Goal: Transaction & Acquisition: Obtain resource

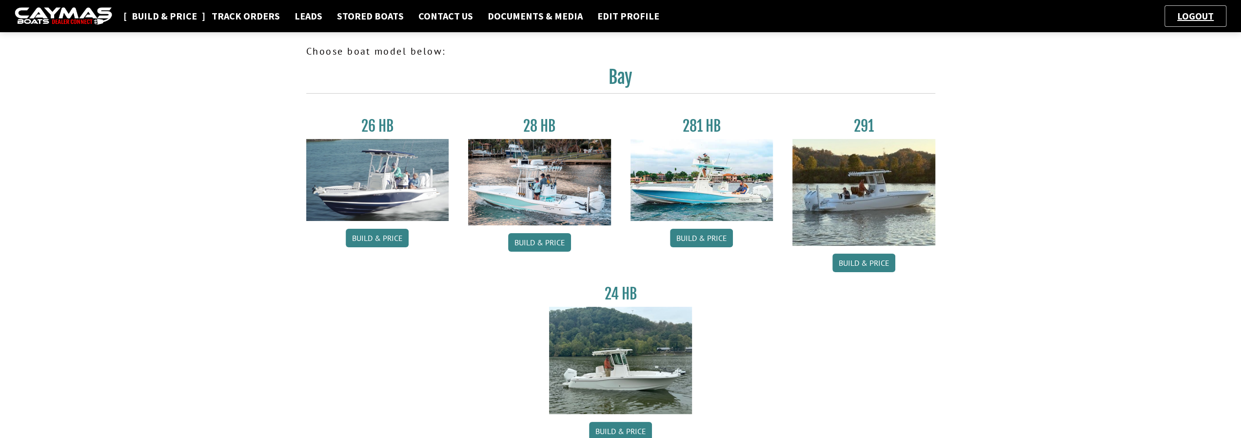
click at [182, 15] on link "Build & Price" at bounding box center [164, 16] width 75 height 13
click at [701, 243] on link "Build & Price" at bounding box center [701, 238] width 63 height 19
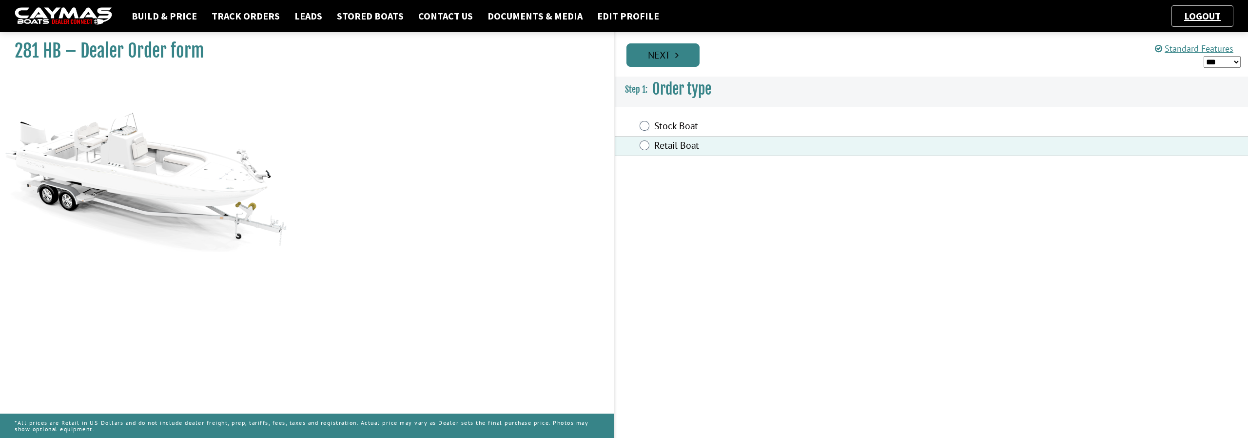
click at [684, 53] on link "Next" at bounding box center [662, 54] width 73 height 23
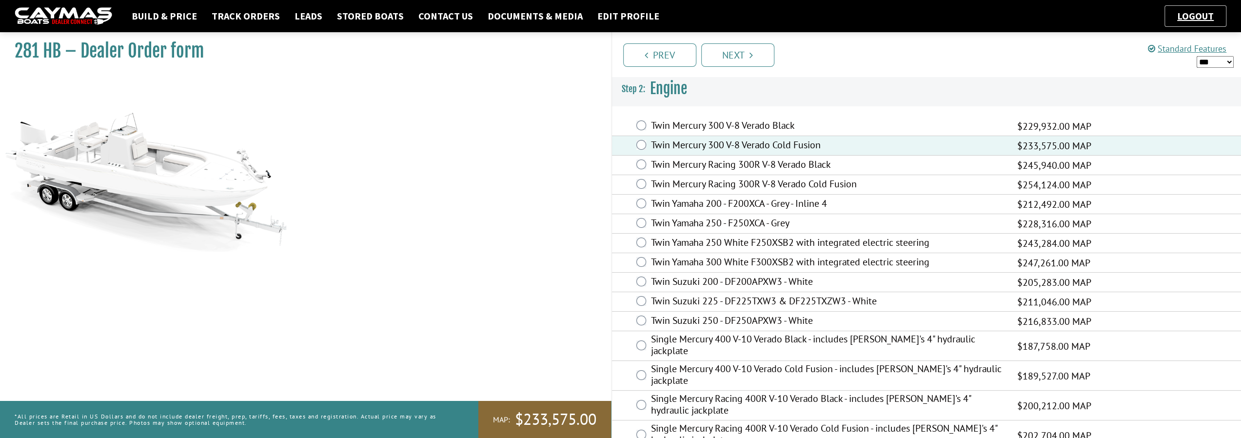
click at [1230, 62] on select "*** ****** ******" at bounding box center [1214, 62] width 37 height 12
select select "*"
click at [1196, 56] on select "*** ****** ******" at bounding box center [1214, 62] width 37 height 12
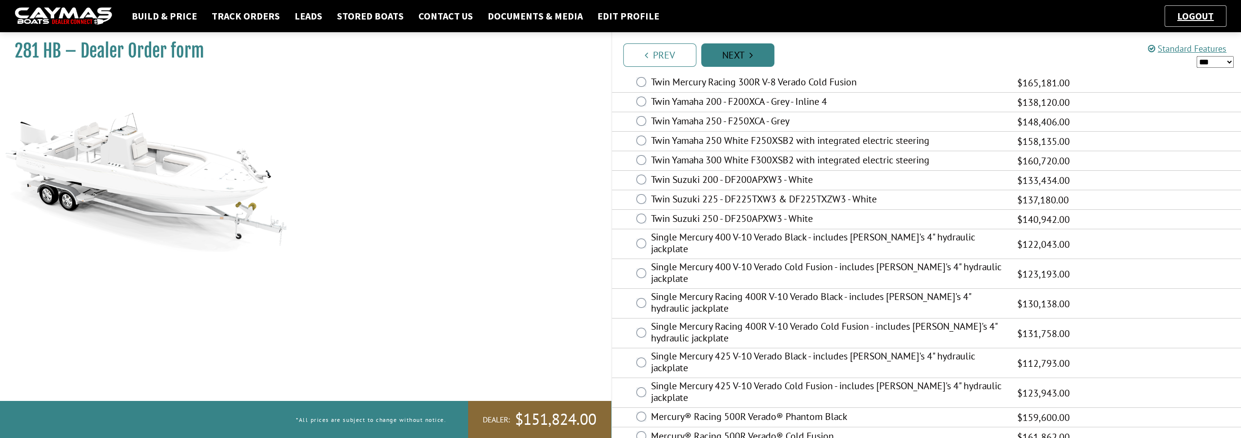
scroll to position [117, 0]
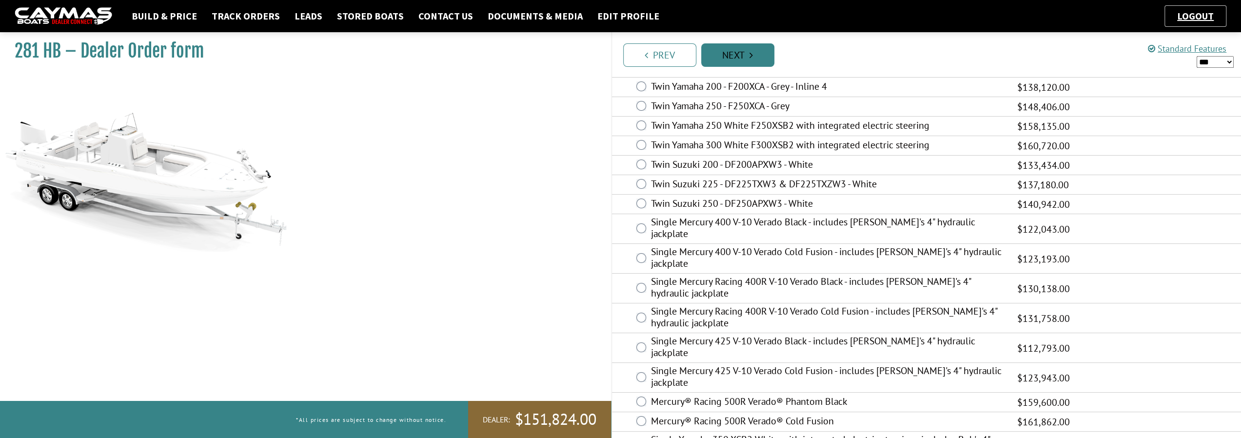
click at [730, 52] on link "Next" at bounding box center [737, 54] width 73 height 23
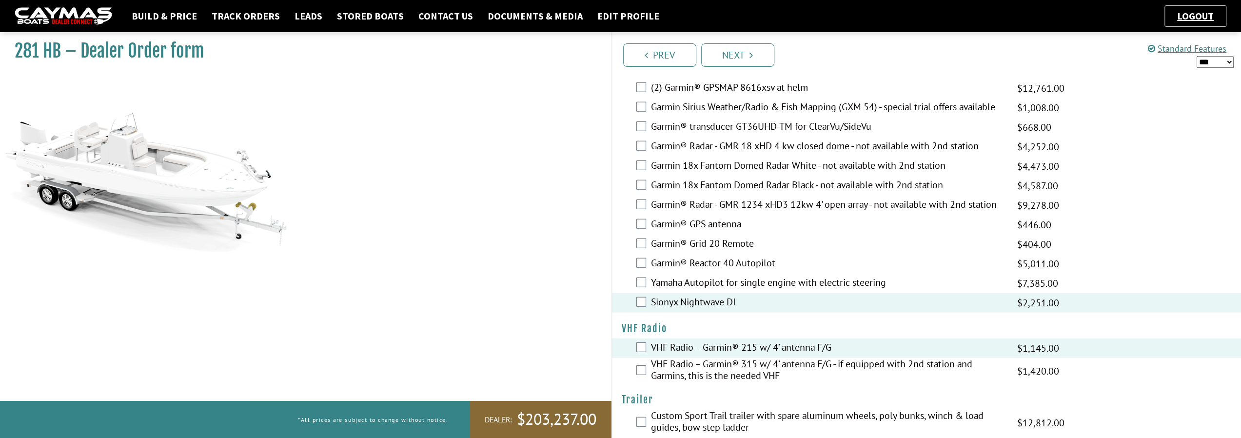
scroll to position [2460, 0]
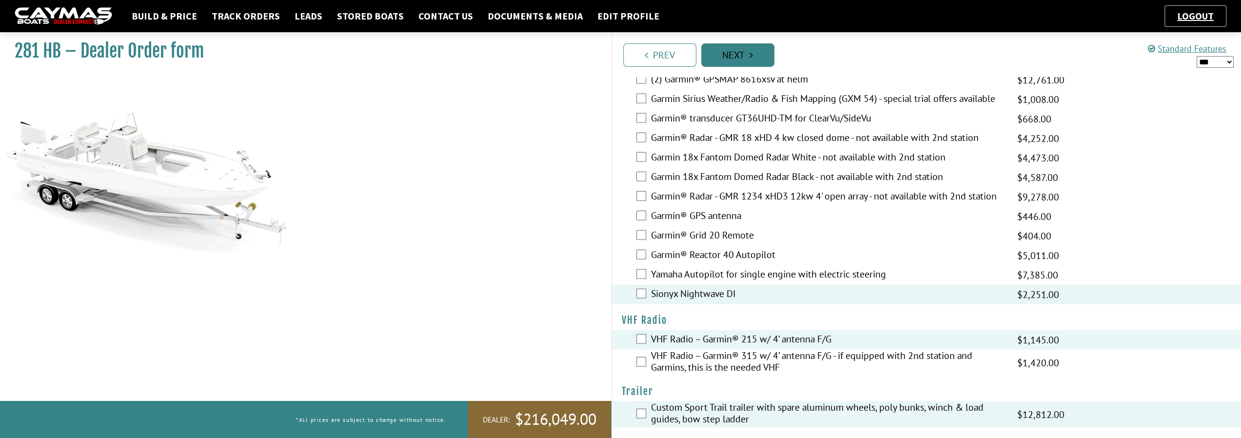
click at [739, 61] on link "Next" at bounding box center [737, 54] width 73 height 23
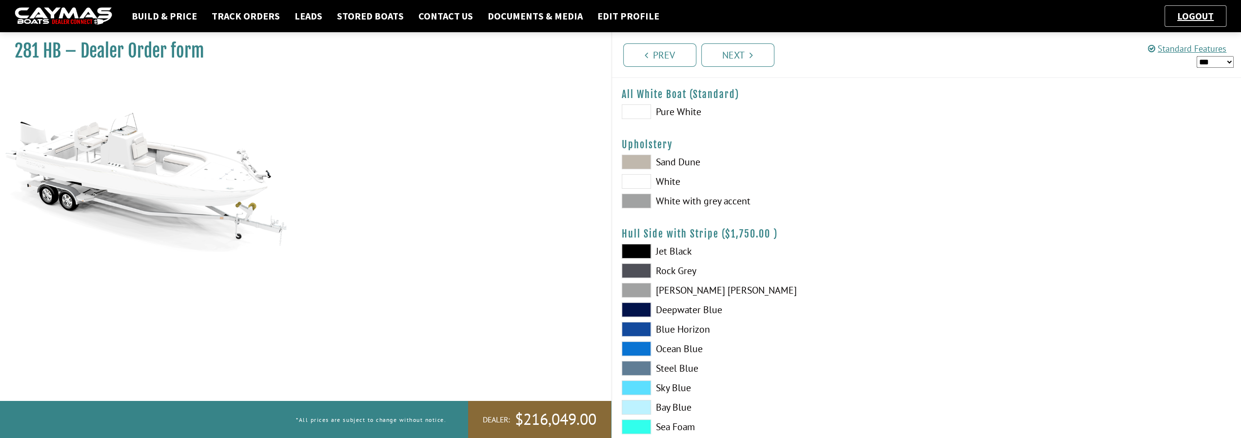
scroll to position [0, 0]
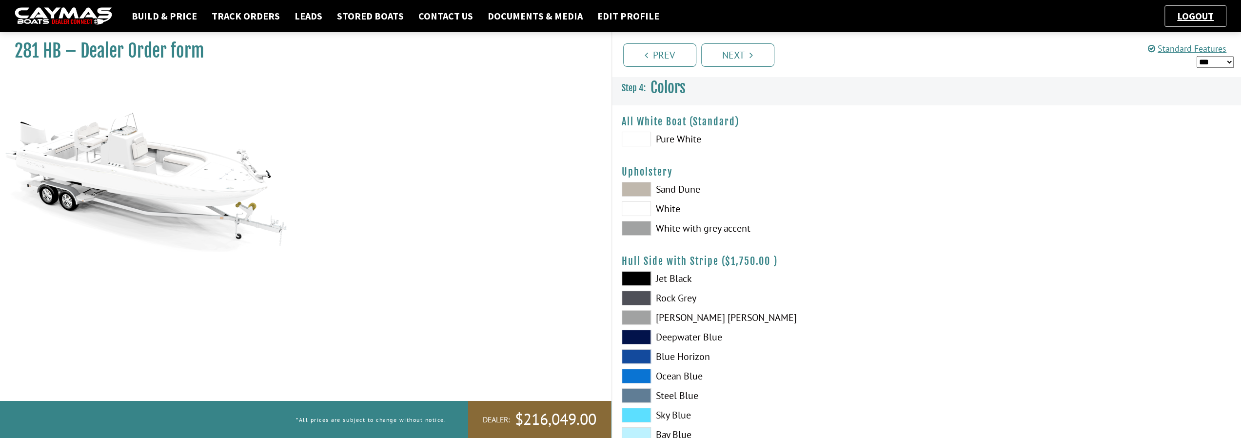
click at [645, 212] on span at bounding box center [636, 208] width 29 height 15
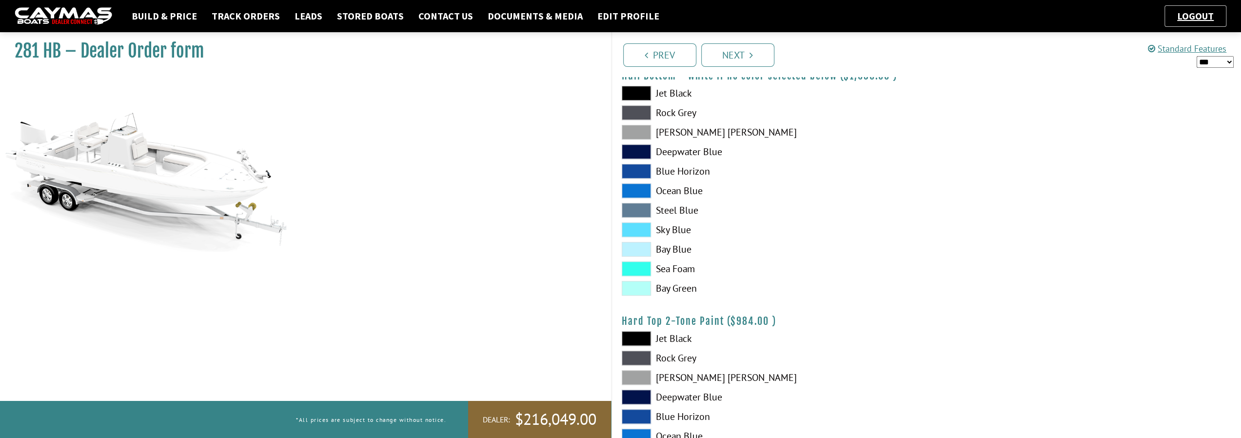
scroll to position [682, 0]
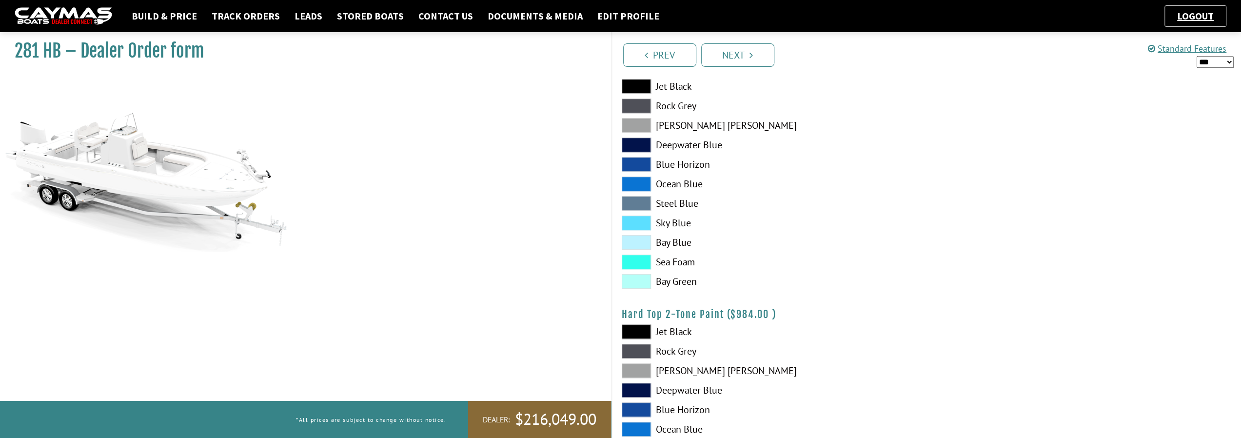
click at [641, 262] on span at bounding box center [636, 261] width 29 height 15
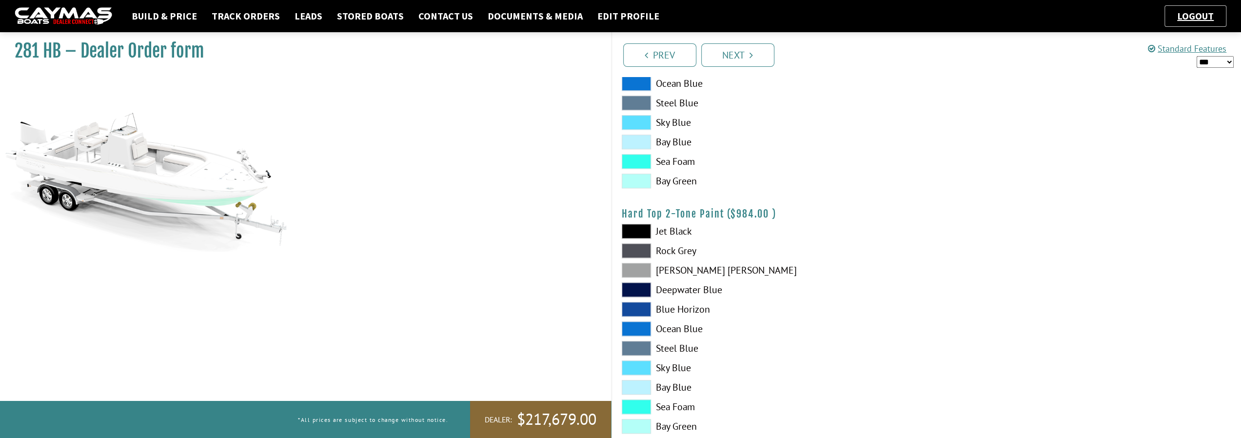
scroll to position [829, 0]
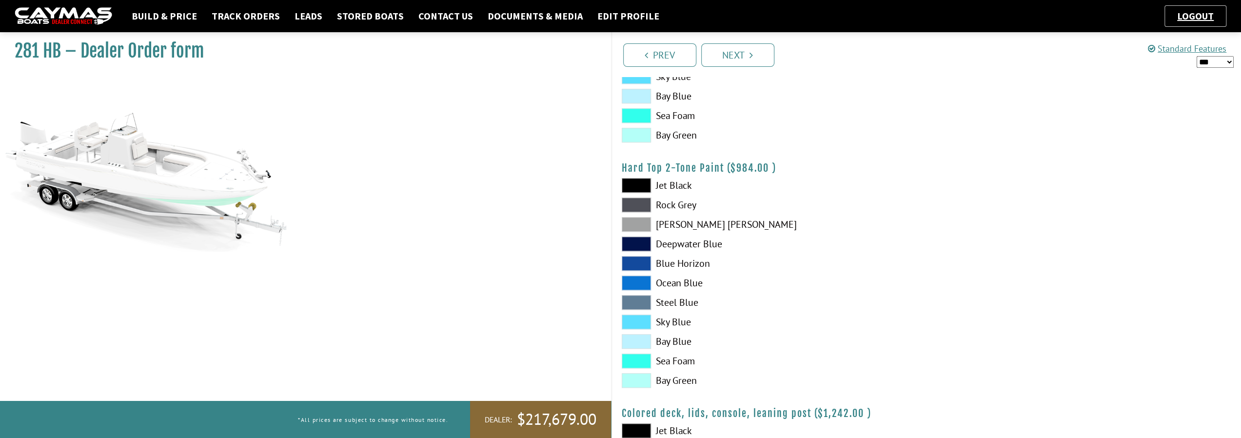
click at [642, 362] on span at bounding box center [636, 360] width 29 height 15
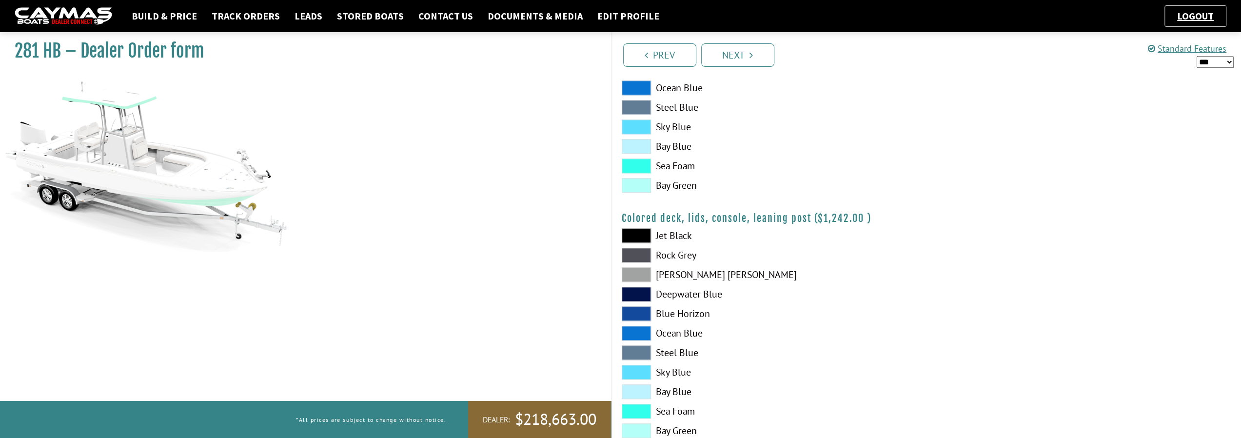
scroll to position [1051, 0]
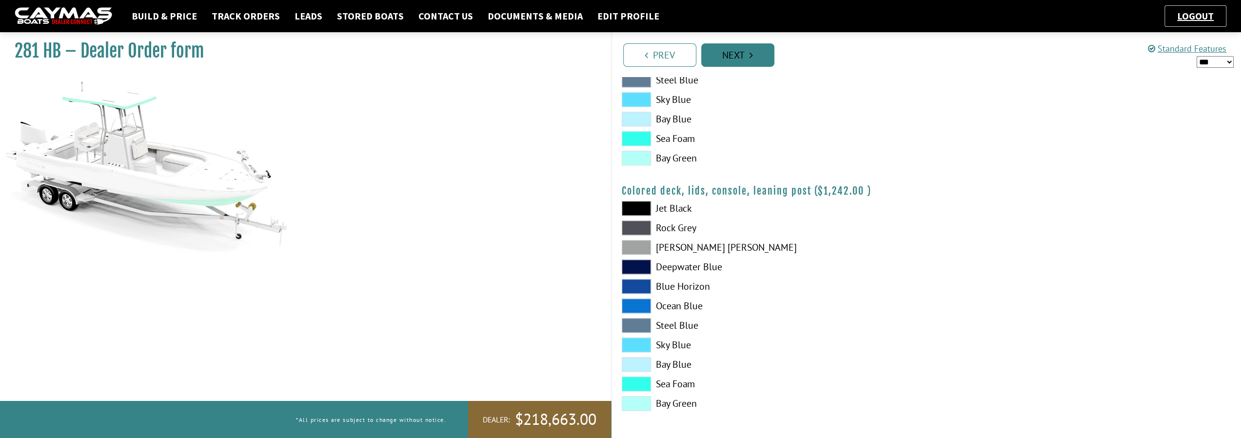
click at [750, 61] on link "Next" at bounding box center [737, 54] width 73 height 23
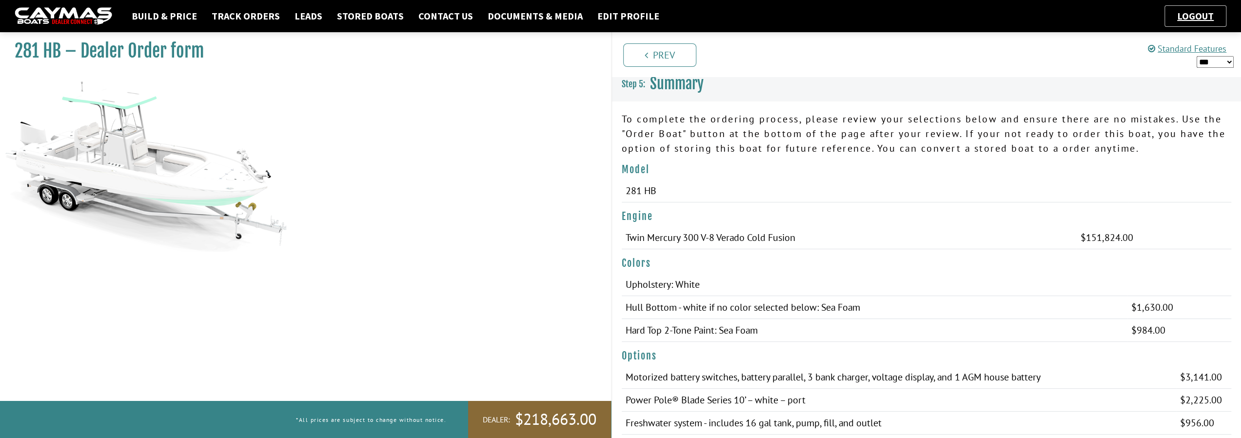
scroll to position [0, 0]
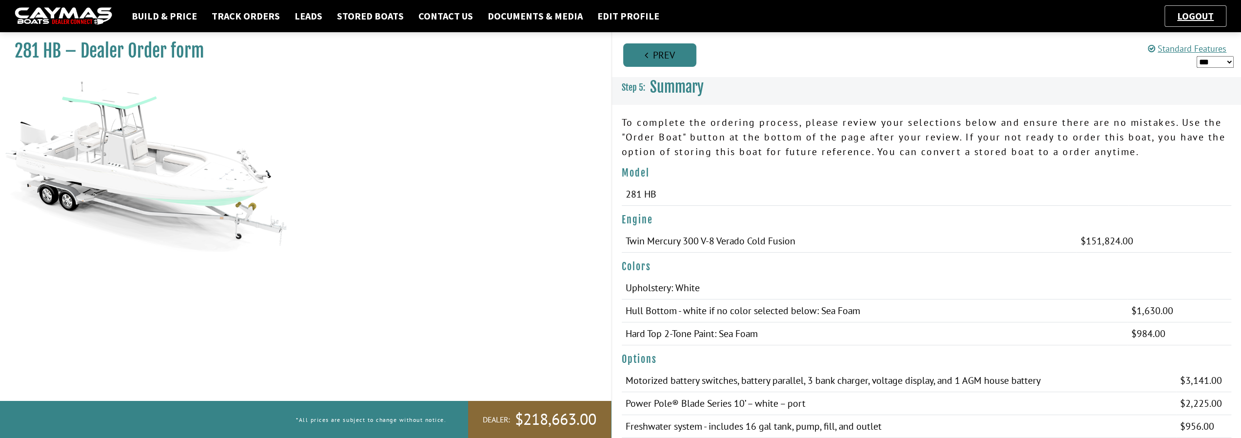
click at [648, 53] on link "Prev" at bounding box center [659, 54] width 73 height 23
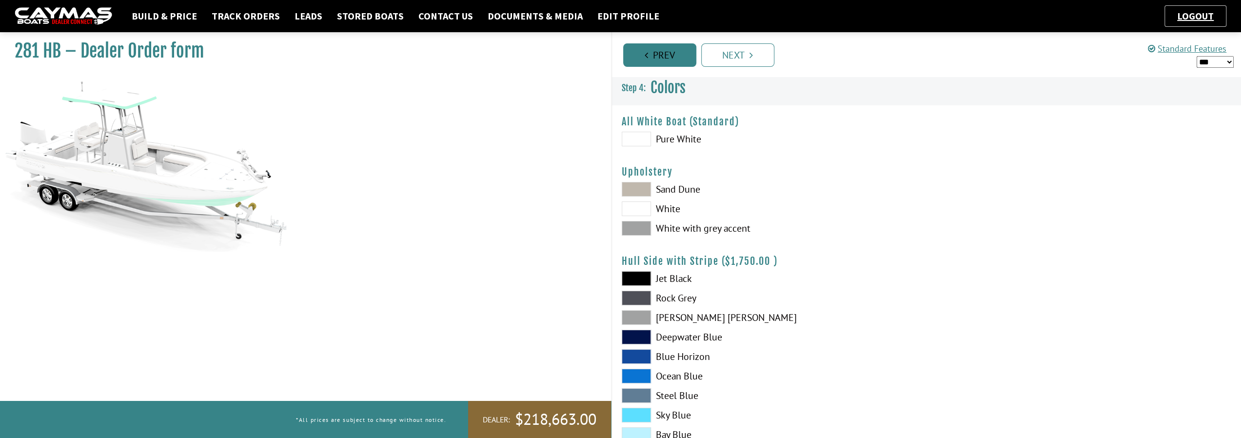
click at [692, 57] on link "Prev" at bounding box center [659, 54] width 73 height 23
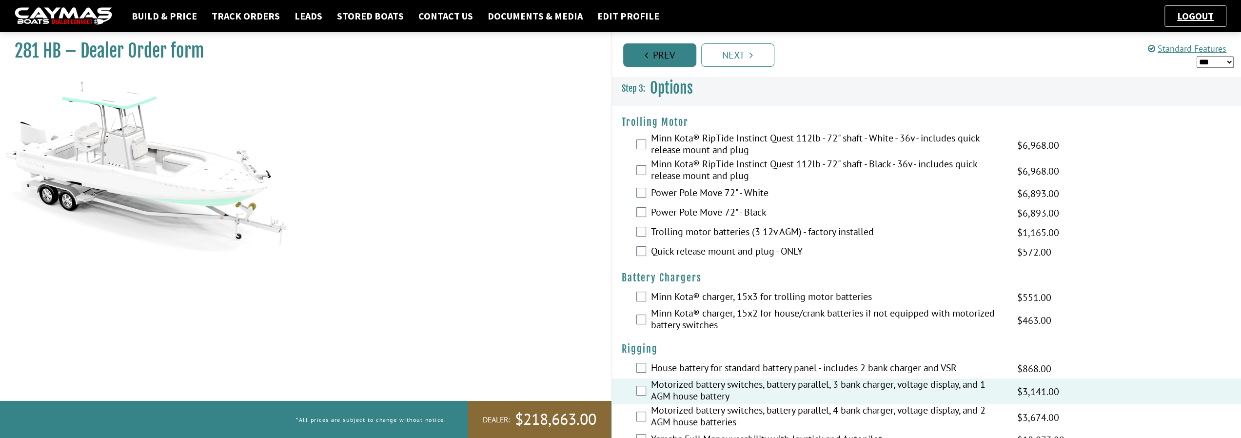
click at [692, 57] on link "Prev" at bounding box center [659, 54] width 73 height 23
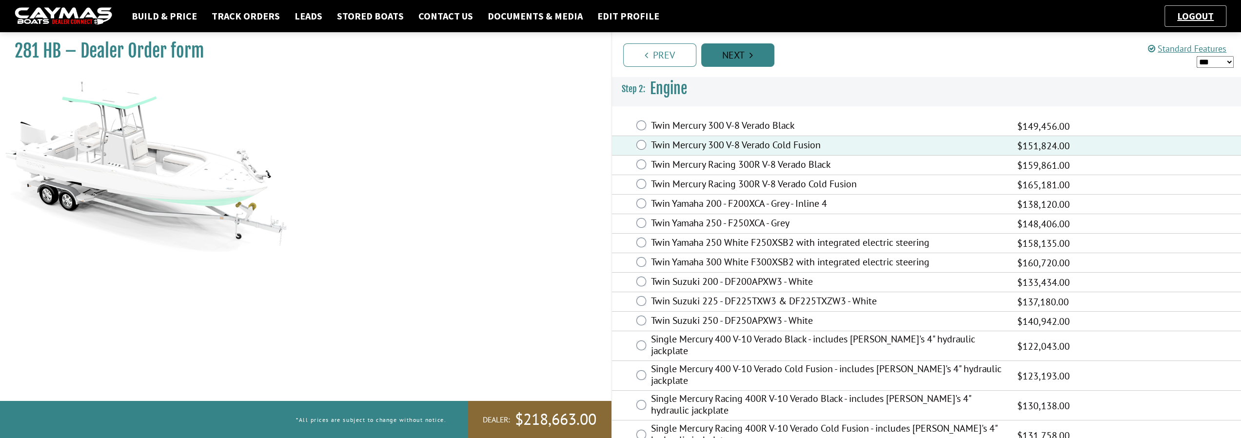
click at [720, 63] on link "Next" at bounding box center [737, 54] width 73 height 23
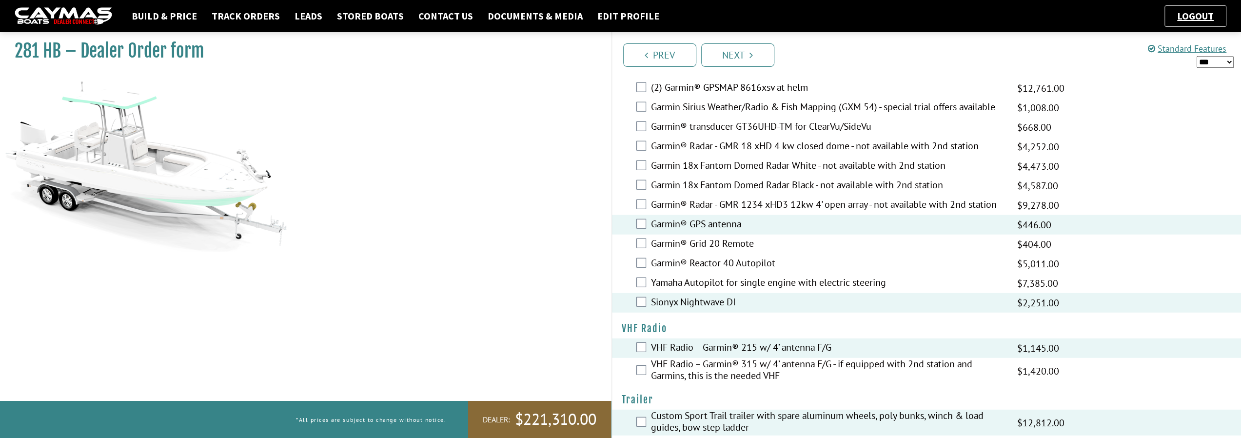
scroll to position [2460, 0]
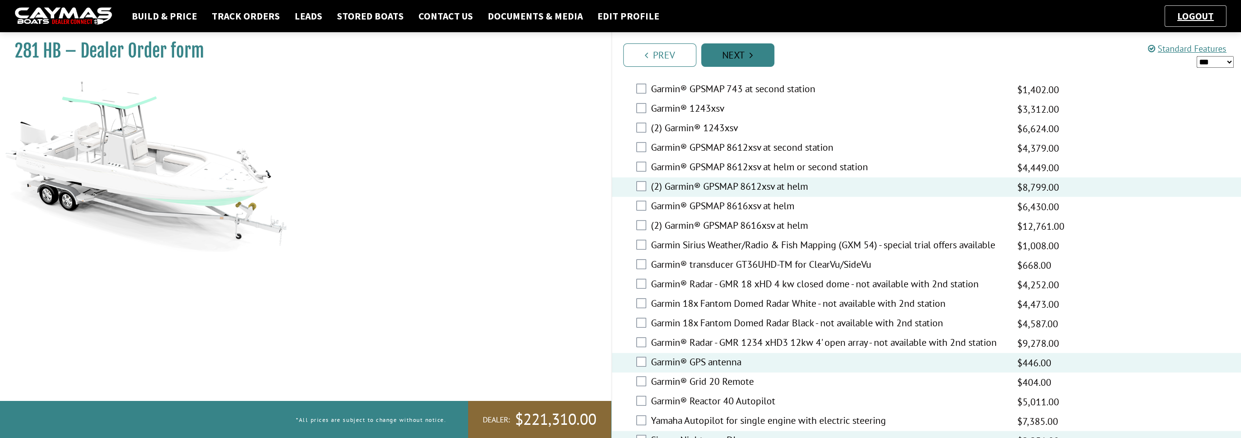
click at [756, 59] on link "Next" at bounding box center [737, 54] width 73 height 23
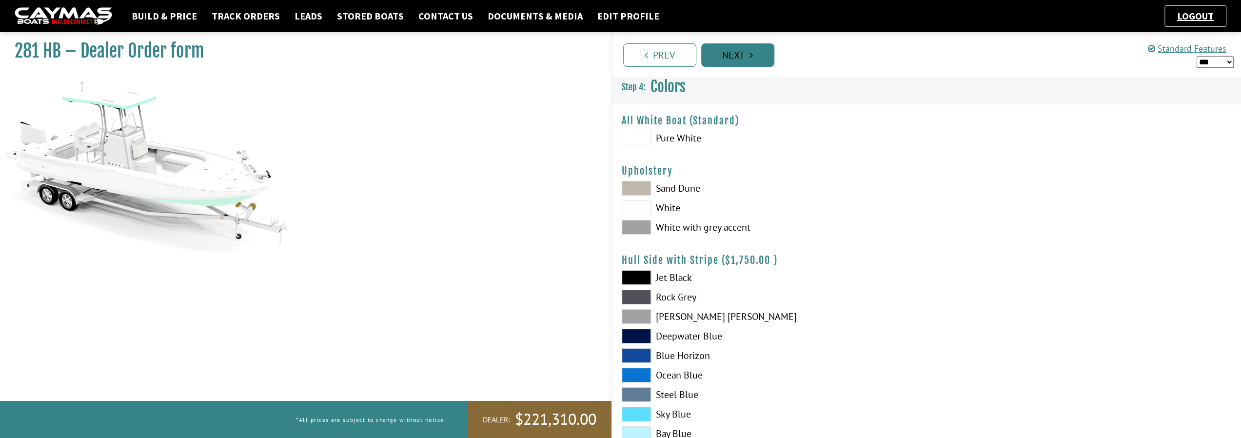
scroll to position [0, 0]
click at [756, 59] on link "Next" at bounding box center [737, 54] width 73 height 23
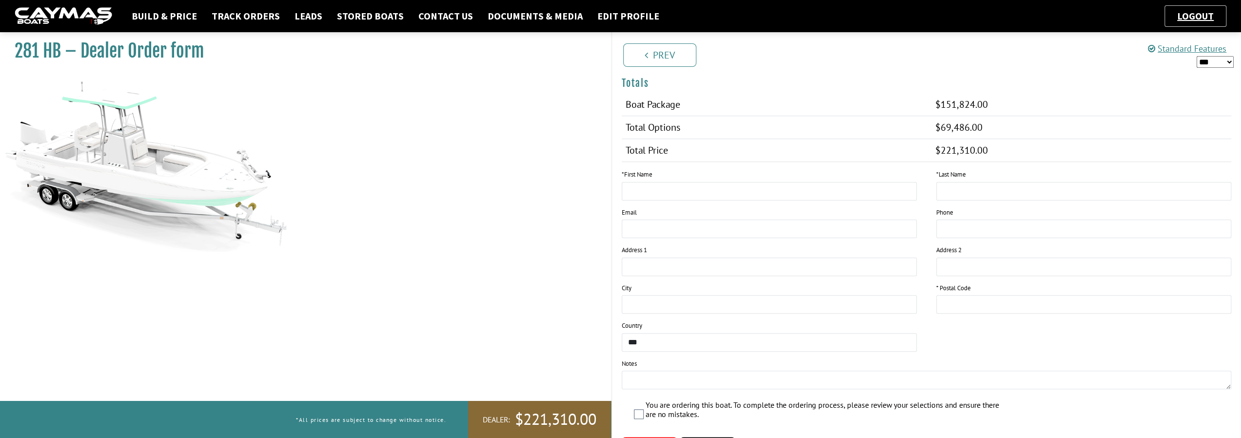
scroll to position [928, 0]
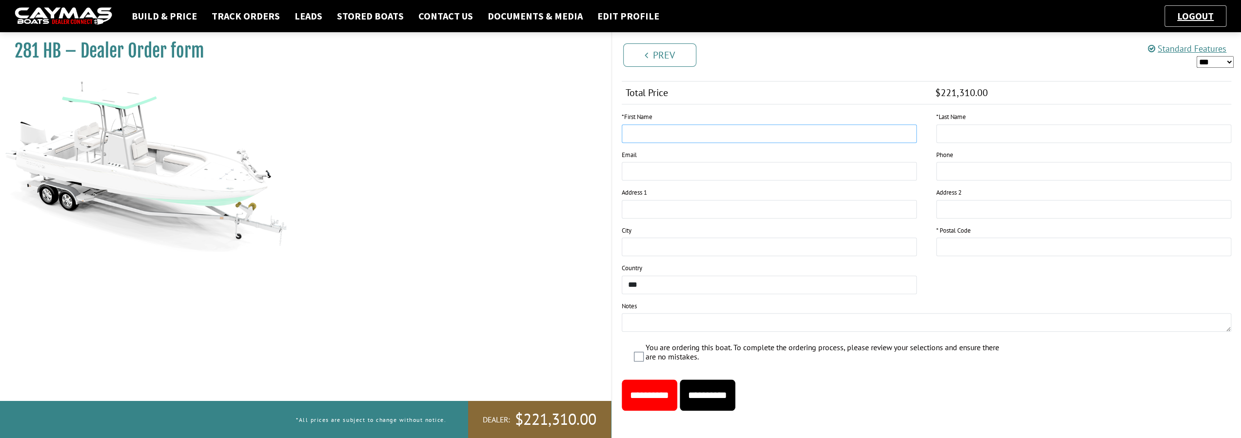
click at [682, 128] on input "text" at bounding box center [769, 133] width 295 height 19
type input "****"
click at [1005, 130] on input "text" at bounding box center [1083, 133] width 295 height 19
type input "*****"
click at [781, 150] on div "Email" at bounding box center [769, 165] width 295 height 31
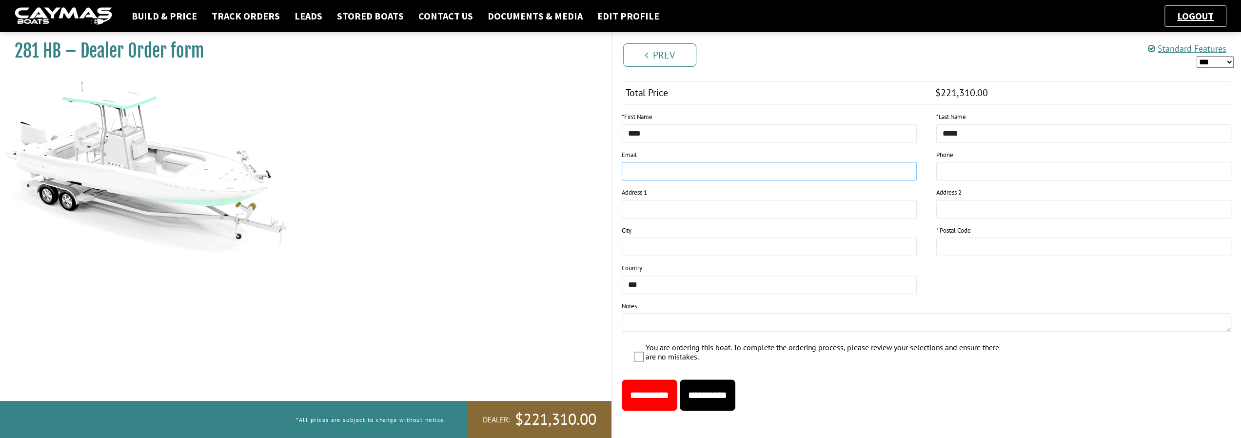
click at [780, 162] on input "email" at bounding box center [769, 171] width 295 height 19
click at [845, 172] on input "email" at bounding box center [769, 171] width 295 height 19
click at [722, 393] on input "**********" at bounding box center [708, 394] width 56 height 31
click at [967, 241] on input "This field is required." at bounding box center [1083, 246] width 295 height 19
type input "*****"
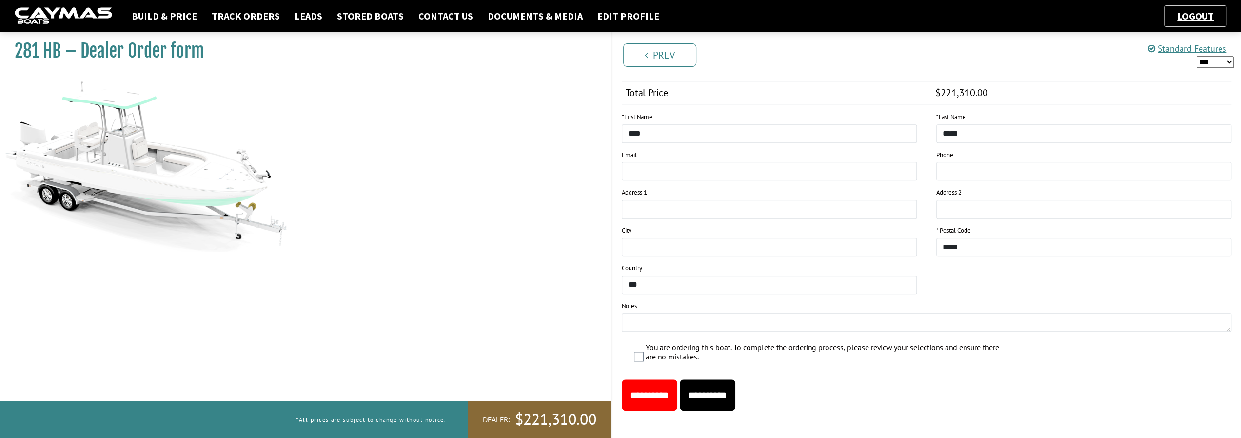
click at [718, 382] on input "**********" at bounding box center [708, 394] width 56 height 31
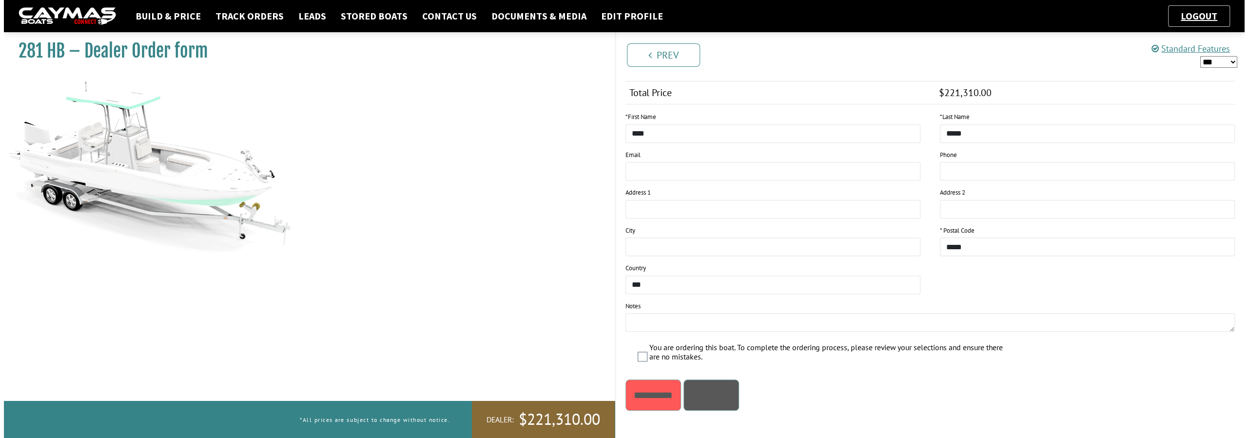
scroll to position [0, 0]
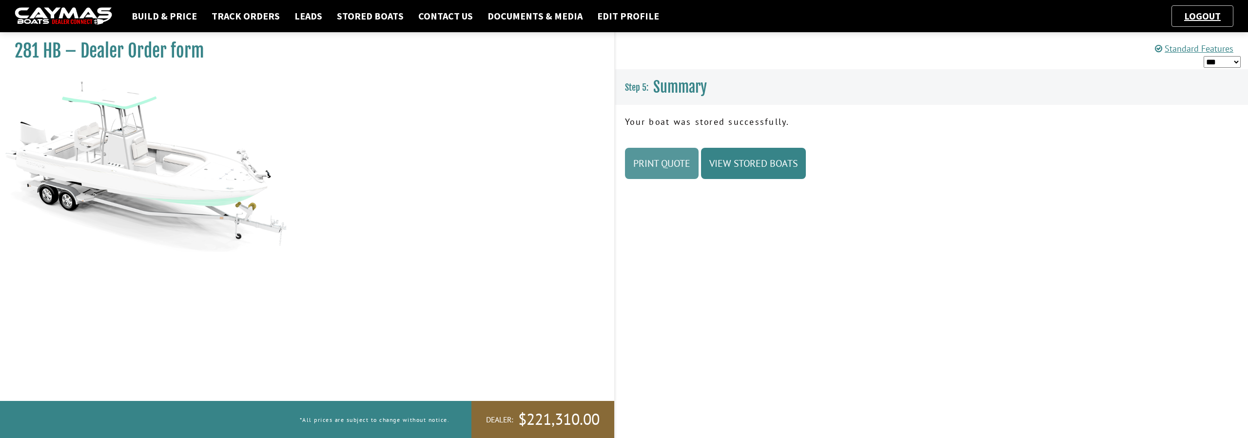
click at [645, 152] on link "Print Quote" at bounding box center [662, 163] width 74 height 31
click at [364, 16] on link "Stored Boats" at bounding box center [370, 16] width 77 height 13
